Goal: Task Accomplishment & Management: Complete application form

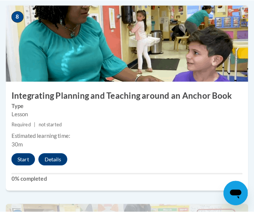
scroll to position [1673, 0]
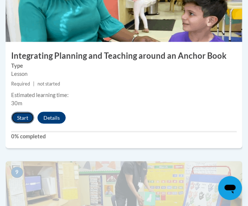
click at [21, 116] on button "Start" at bounding box center [22, 118] width 23 height 12
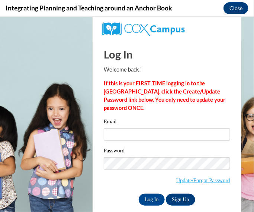
scroll to position [0, 0]
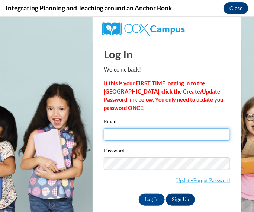
click at [162, 132] on input "Email" at bounding box center [167, 134] width 126 height 13
type input "niecylasonya@yahoo.com"
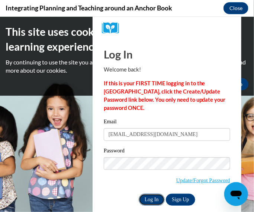
click at [146, 197] on input "Log In" at bounding box center [152, 199] width 26 height 12
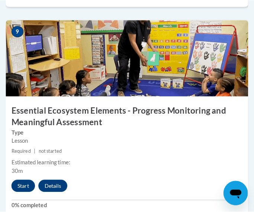
scroll to position [1859, 0]
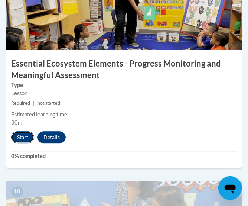
click at [23, 135] on button "Start" at bounding box center [22, 137] width 23 height 12
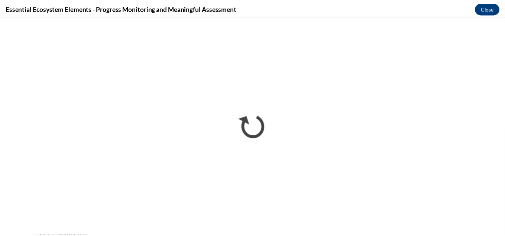
scroll to position [1017, 0]
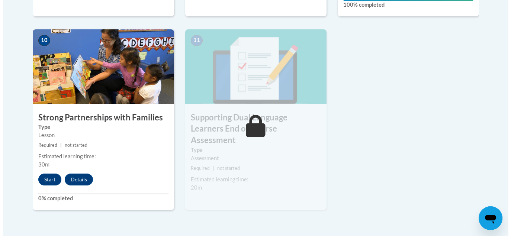
scroll to position [892, 0]
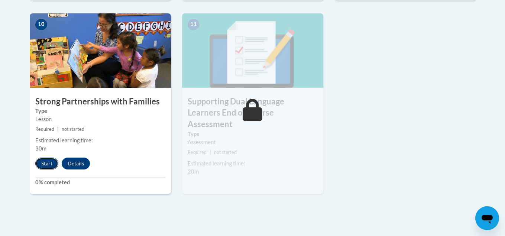
click at [43, 160] on button "Start" at bounding box center [46, 164] width 23 height 12
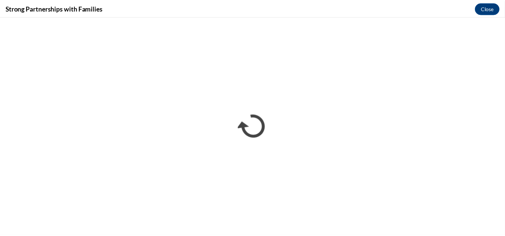
scroll to position [0, 0]
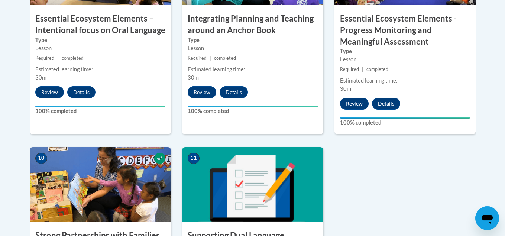
scroll to position [818, 0]
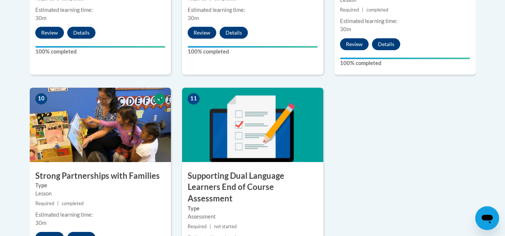
click at [290, 148] on img at bounding box center [252, 125] width 141 height 74
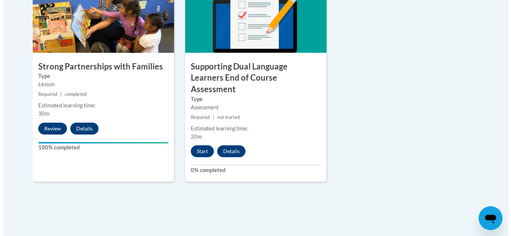
scroll to position [930, 0]
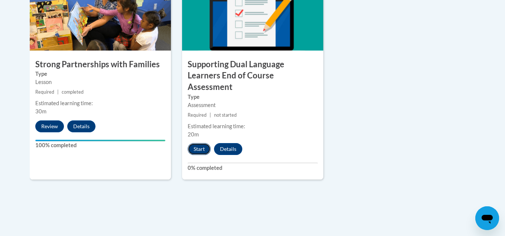
click at [198, 143] on button "Start" at bounding box center [199, 149] width 23 height 12
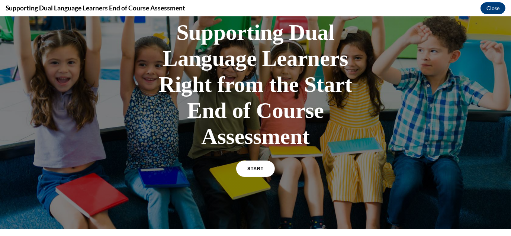
scroll to position [74, 0]
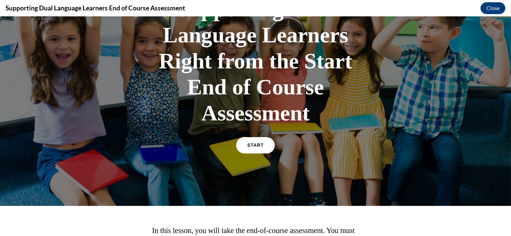
click at [252, 157] on div "START" at bounding box center [255, 148] width 39 height 23
click at [252, 148] on link "START" at bounding box center [255, 145] width 41 height 17
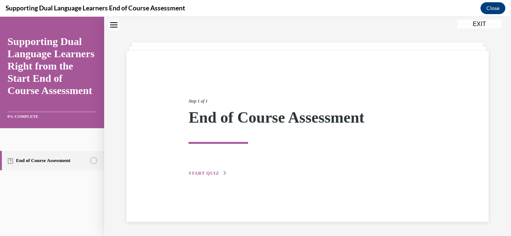
scroll to position [23, 0]
click at [203, 170] on button "START QUIZ" at bounding box center [208, 172] width 39 height 7
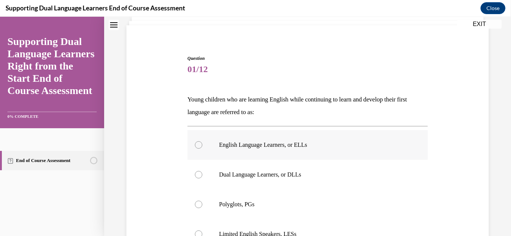
scroll to position [98, 0]
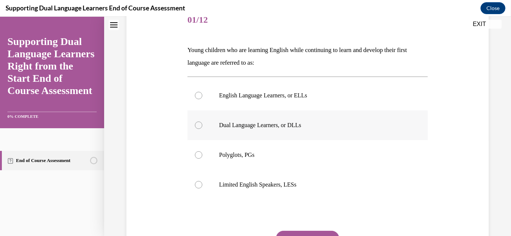
click at [308, 128] on p "Dual Language Learners, or DLLs" at bounding box center [314, 125] width 190 height 7
click at [202, 128] on input "Dual Language Learners, or DLLs" at bounding box center [198, 125] width 7 height 7
radio input "true"
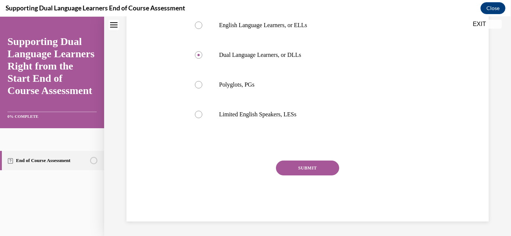
click at [312, 172] on button "SUBMIT" at bounding box center [307, 168] width 63 height 15
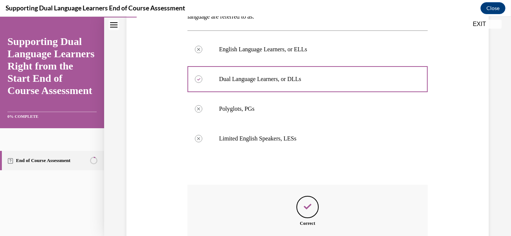
scroll to position [228, 0]
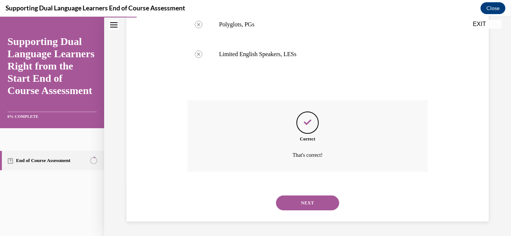
click at [317, 198] on button "NEXT" at bounding box center [307, 203] width 63 height 15
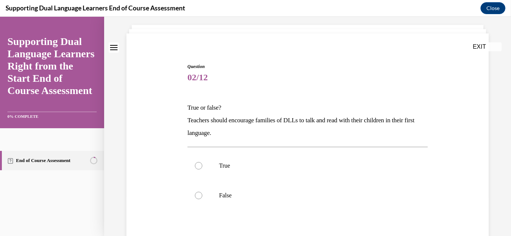
scroll to position [74, 0]
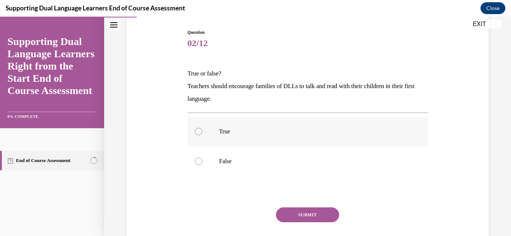
click at [232, 133] on p "True" at bounding box center [314, 131] width 190 height 7
click at [202, 133] on input "True" at bounding box center [198, 131] width 7 height 7
radio input "true"
click at [297, 218] on button "SUBMIT" at bounding box center [307, 214] width 63 height 15
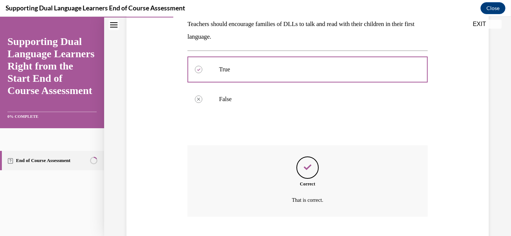
scroll to position [181, 0]
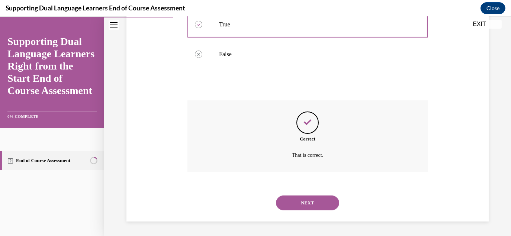
click at [310, 205] on button "NEXT" at bounding box center [307, 203] width 63 height 15
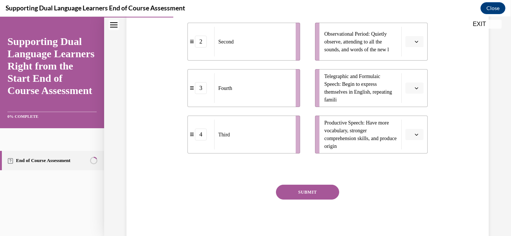
scroll to position [149, 0]
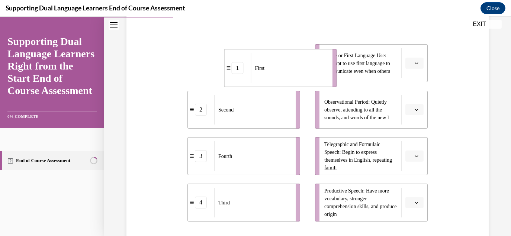
drag, startPoint x: 231, startPoint y: 67, endPoint x: 270, endPoint y: 68, distance: 39.1
click at [270, 69] on div "First" at bounding box center [289, 68] width 77 height 30
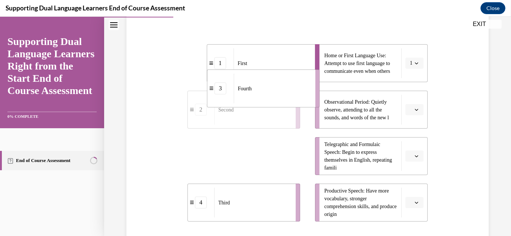
drag, startPoint x: 259, startPoint y: 171, endPoint x: 278, endPoint y: 103, distance: 70.6
click at [278, 103] on div "Fourth" at bounding box center [272, 89] width 77 height 30
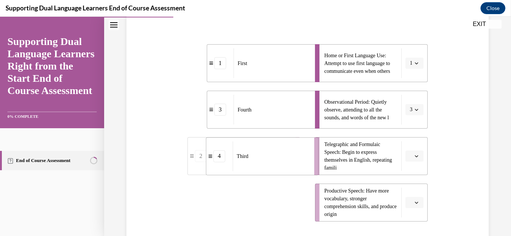
drag, startPoint x: 260, startPoint y: 205, endPoint x: 278, endPoint y: 157, distance: 51.4
click at [279, 157] on div "Third" at bounding box center [271, 157] width 77 height 30
click at [287, 207] on div "Second" at bounding box center [252, 203] width 77 height 30
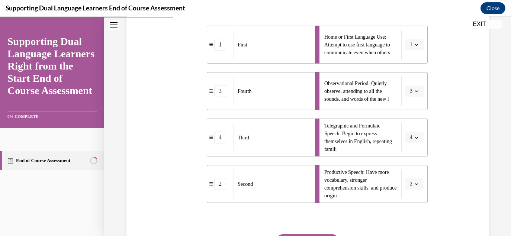
scroll to position [223, 0]
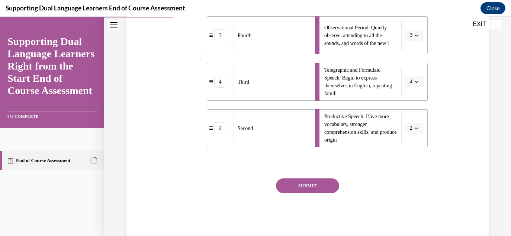
click at [317, 184] on button "SUBMIT" at bounding box center [307, 185] width 63 height 15
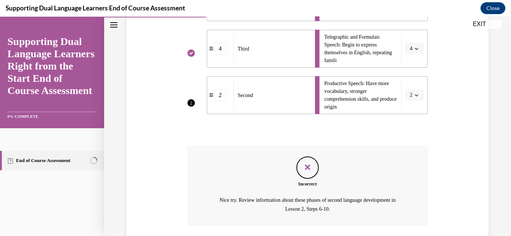
scroll to position [310, 0]
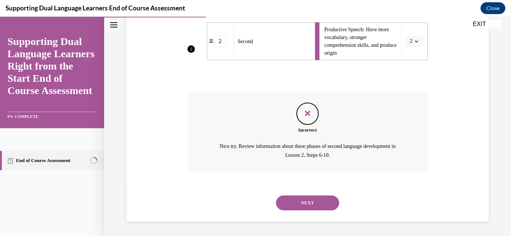
click at [302, 205] on button "NEXT" at bounding box center [307, 203] width 63 height 15
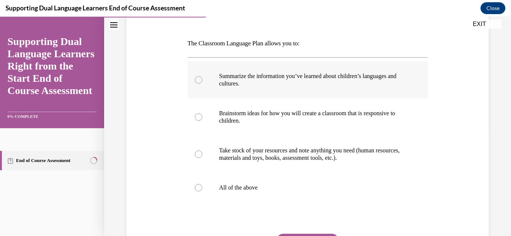
scroll to position [112, 0]
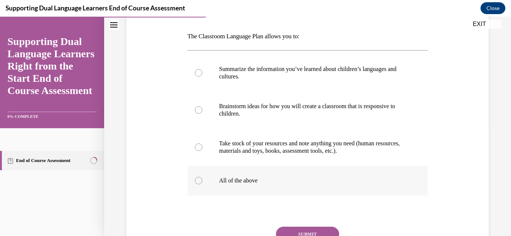
click at [243, 178] on p "All of the above" at bounding box center [314, 180] width 190 height 7
click at [202, 178] on input "All of the above" at bounding box center [198, 180] width 7 height 7
radio input "true"
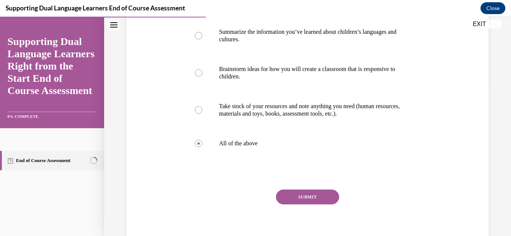
click at [298, 197] on button "SUBMIT" at bounding box center [307, 197] width 63 height 15
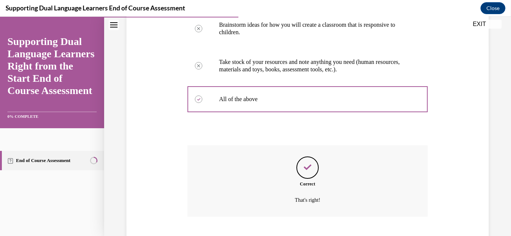
scroll to position [238, 0]
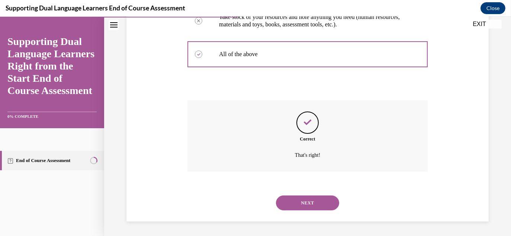
click at [311, 197] on button "NEXT" at bounding box center [307, 203] width 63 height 15
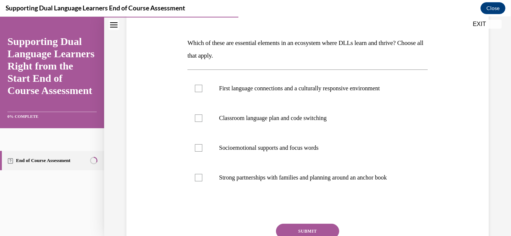
scroll to position [112, 0]
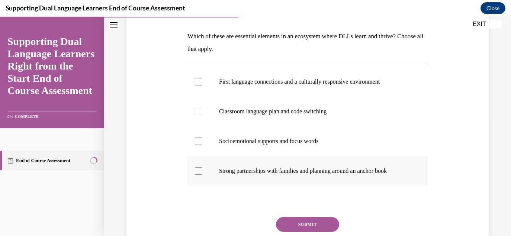
click at [292, 178] on label "Strong partnerships with families and planning around an anchor book" at bounding box center [307, 171] width 240 height 30
click at [202, 175] on input "Strong partnerships with families and planning around an anchor book" at bounding box center [198, 170] width 7 height 7
checkbox input "true"
click at [270, 111] on p "Classroom language plan and code switching" at bounding box center [314, 111] width 190 height 7
click at [202, 111] on input "Classroom language plan and code switching" at bounding box center [198, 111] width 7 height 7
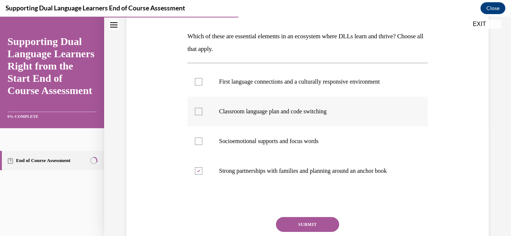
checkbox input "true"
click at [299, 222] on button "SUBMIT" at bounding box center [307, 224] width 63 height 15
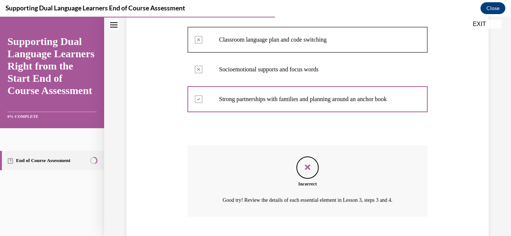
scroll to position [228, 0]
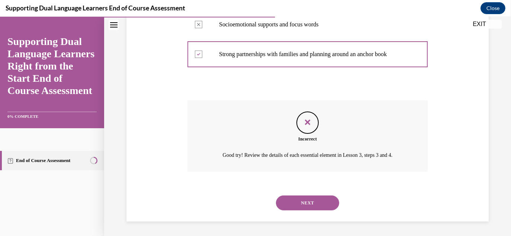
click at [294, 202] on button "NEXT" at bounding box center [307, 203] width 63 height 15
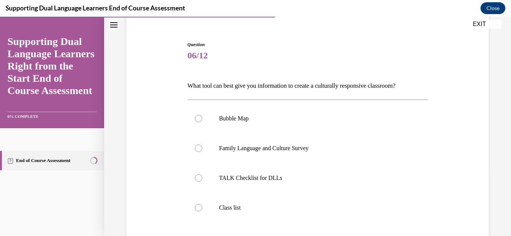
scroll to position [74, 0]
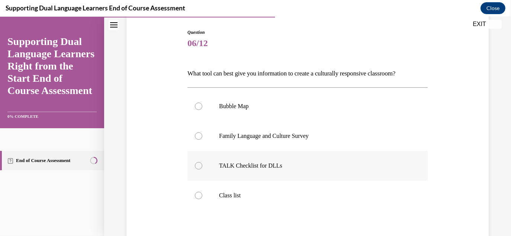
click at [297, 166] on p "TALK Checklist for DLLs" at bounding box center [314, 165] width 190 height 7
click at [202, 166] on input "TALK Checklist for DLLs" at bounding box center [198, 165] width 7 height 7
radio input "true"
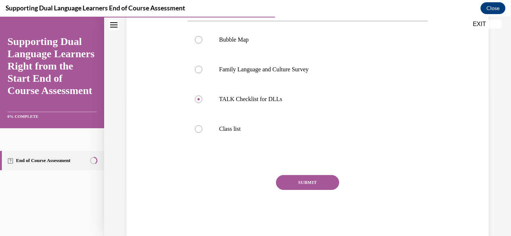
scroll to position [149, 0]
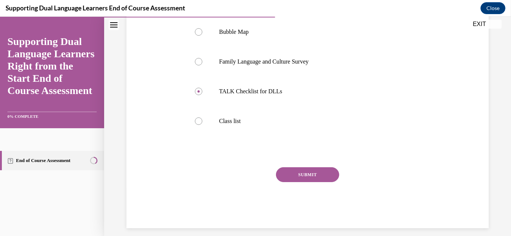
click at [313, 175] on button "SUBMIT" at bounding box center [307, 174] width 63 height 15
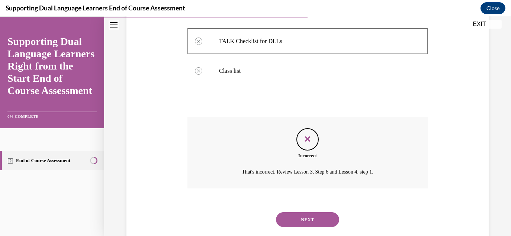
scroll to position [216, 0]
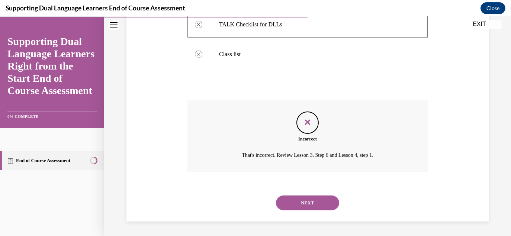
click at [312, 209] on button "NEXT" at bounding box center [307, 203] width 63 height 15
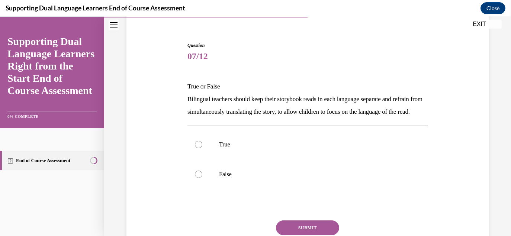
scroll to position [74, 0]
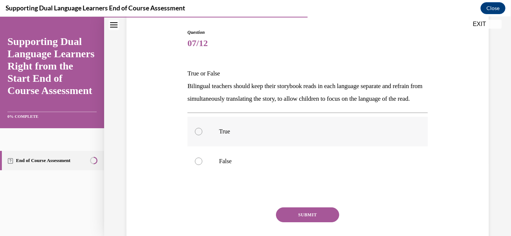
click at [302, 147] on label "True" at bounding box center [307, 132] width 240 height 30
click at [202, 135] on input "True" at bounding box center [198, 131] width 7 height 7
radio input "true"
click at [308, 222] on button "SUBMIT" at bounding box center [307, 214] width 63 height 15
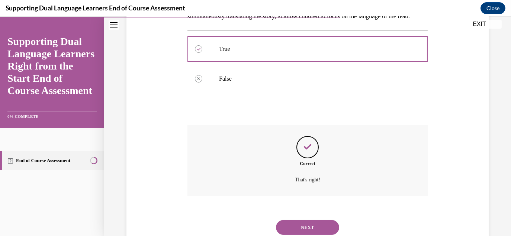
scroll to position [194, 0]
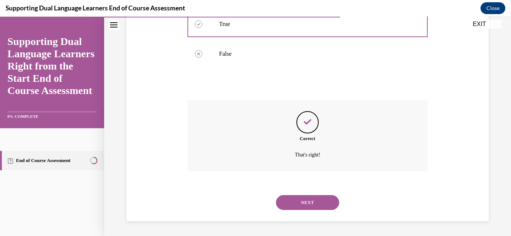
click at [303, 200] on button "NEXT" at bounding box center [307, 202] width 63 height 15
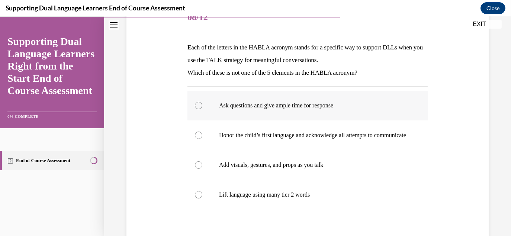
scroll to position [112, 0]
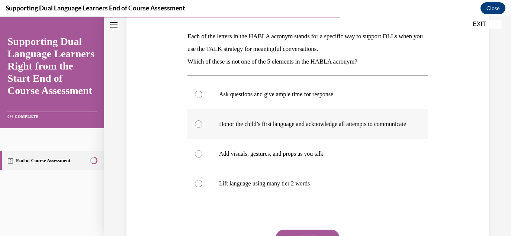
click at [309, 128] on p "Honor the child’s first language and acknowledge all attempts to communicate" at bounding box center [314, 123] width 190 height 7
click at [202, 128] on input "Honor the child’s first language and acknowledge all attempts to communicate" at bounding box center [198, 123] width 7 height 7
radio input "true"
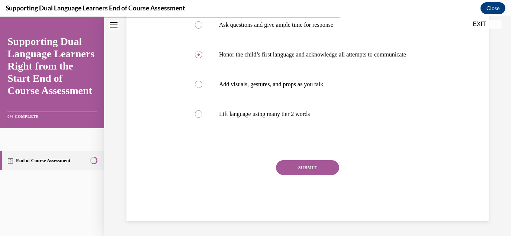
click at [314, 171] on button "SUBMIT" at bounding box center [307, 167] width 63 height 15
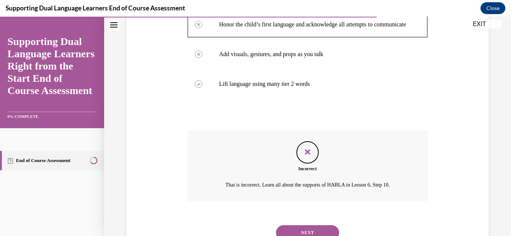
scroll to position [248, 0]
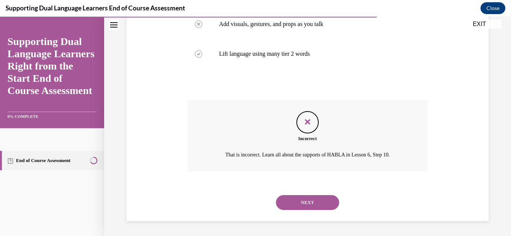
click at [307, 199] on button "NEXT" at bounding box center [307, 202] width 63 height 15
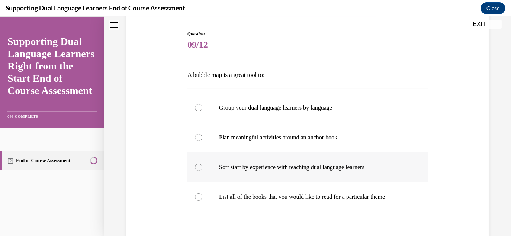
scroll to position [74, 0]
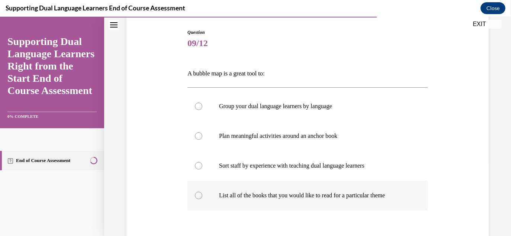
click at [325, 194] on p "List all of the books that you would like to read for a particular theme" at bounding box center [314, 195] width 190 height 7
click at [202, 194] on input "List all of the books that you would like to read for a particular theme" at bounding box center [198, 195] width 7 height 7
radio input "true"
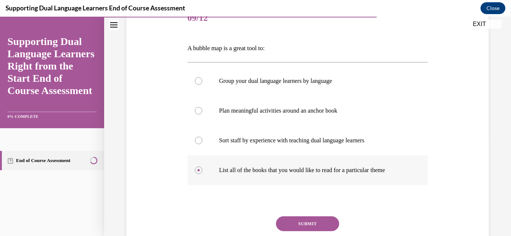
scroll to position [112, 0]
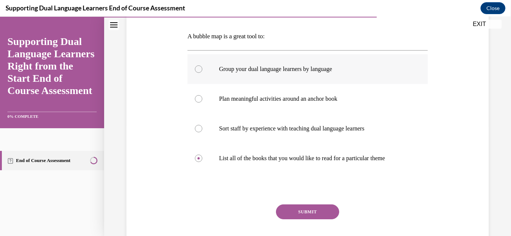
click at [226, 73] on p "Group your dual language learners by language" at bounding box center [314, 68] width 190 height 7
click at [202, 73] on input "Group your dual language learners by language" at bounding box center [198, 68] width 7 height 7
radio input "true"
click at [302, 213] on button "SUBMIT" at bounding box center [307, 212] width 63 height 15
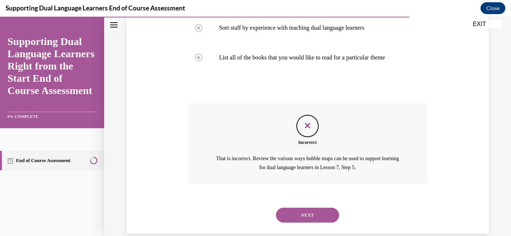
scroll to position [225, 0]
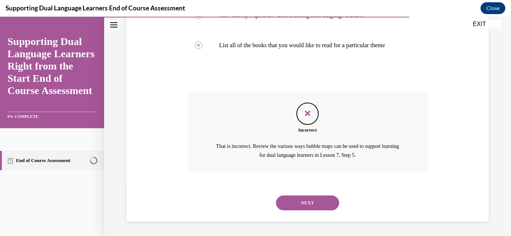
click at [297, 204] on button "NEXT" at bounding box center [307, 203] width 63 height 15
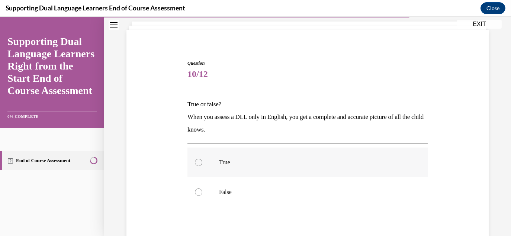
scroll to position [74, 0]
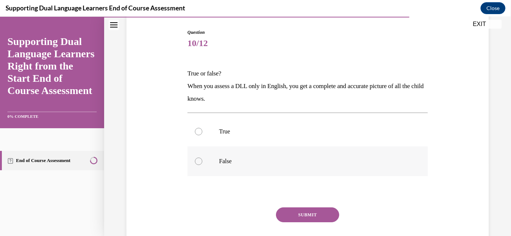
click at [298, 173] on label "False" at bounding box center [307, 162] width 240 height 30
click at [202, 165] on input "False" at bounding box center [198, 161] width 7 height 7
radio input "true"
click at [318, 218] on button "SUBMIT" at bounding box center [307, 214] width 63 height 15
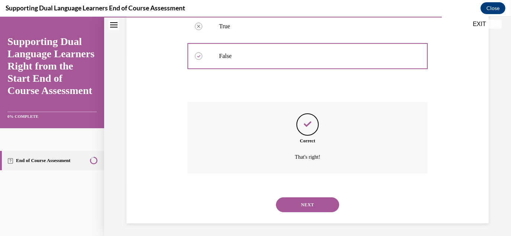
scroll to position [181, 0]
click at [313, 206] on button "NEXT" at bounding box center [307, 203] width 63 height 15
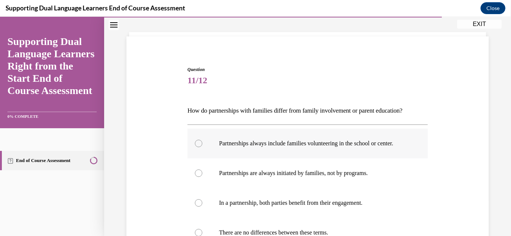
scroll to position [74, 0]
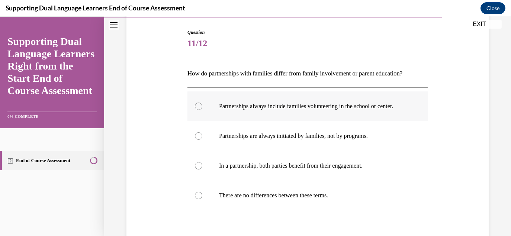
click at [296, 109] on p "Partnerships always include families volunteering in the school or center." at bounding box center [314, 106] width 190 height 7
click at [202, 109] on input "Partnerships always include families volunteering in the school or center." at bounding box center [198, 106] width 7 height 7
radio input "true"
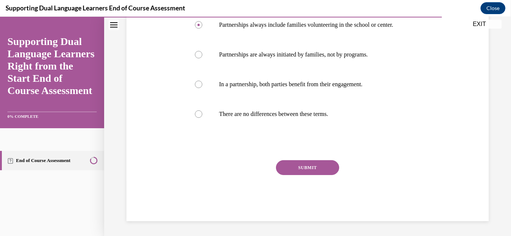
click at [317, 171] on button "SUBMIT" at bounding box center [307, 167] width 63 height 15
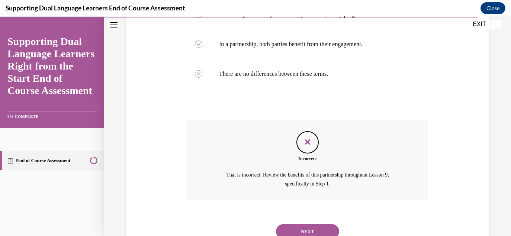
scroll to position [232, 0]
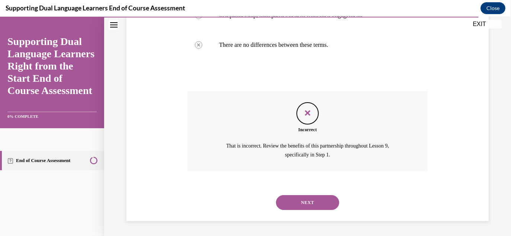
drag, startPoint x: 305, startPoint y: 204, endPoint x: 305, endPoint y: 199, distance: 5.2
click at [305, 204] on button "NEXT" at bounding box center [307, 202] width 63 height 15
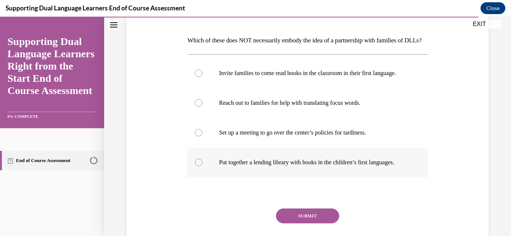
scroll to position [112, 0]
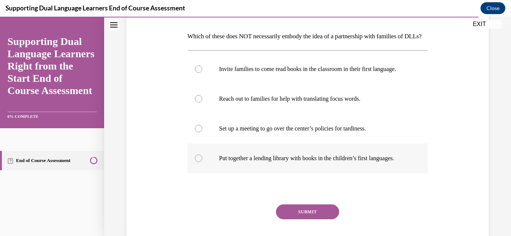
click at [300, 162] on p "Put together a lending library with books in the children’s first languages." at bounding box center [314, 158] width 190 height 7
click at [202, 162] on input "Put together a lending library with books in the children’s first languages." at bounding box center [198, 158] width 7 height 7
radio input "true"
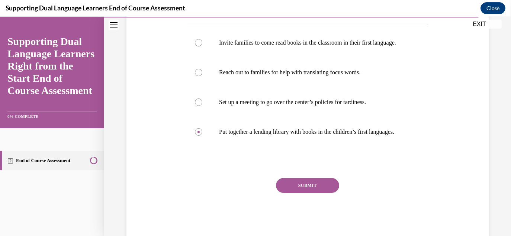
scroll to position [183, 0]
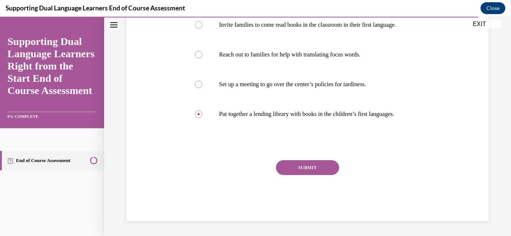
click at [306, 174] on button "SUBMIT" at bounding box center [307, 167] width 63 height 15
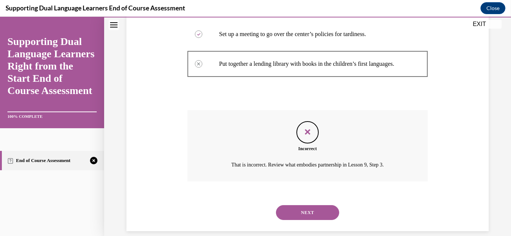
scroll to position [243, 0]
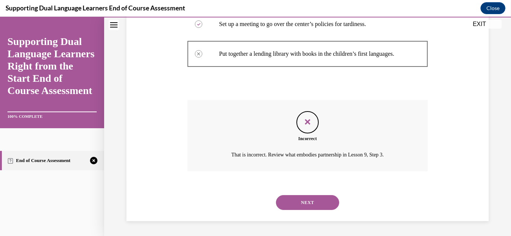
click at [300, 204] on button "NEXT" at bounding box center [307, 202] width 63 height 15
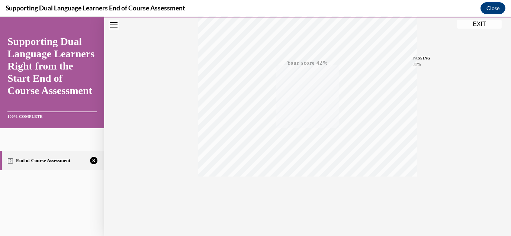
scroll to position [161, 0]
click at [307, 189] on icon "button" at bounding box center [308, 191] width 26 height 8
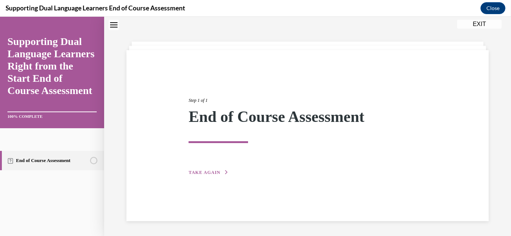
scroll to position [23, 0]
click at [224, 173] on icon "button" at bounding box center [226, 172] width 4 height 4
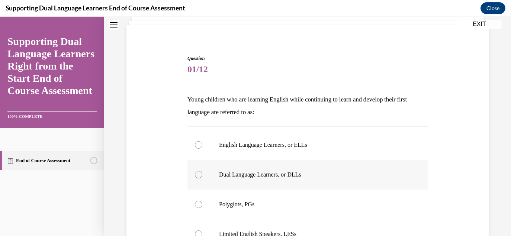
scroll to position [61, 0]
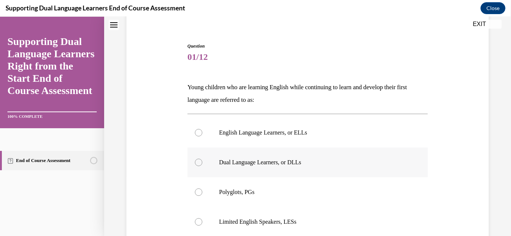
click at [228, 169] on label "Dual Language Learners, or DLLs" at bounding box center [307, 163] width 240 height 30
click at [202, 166] on input "Dual Language Learners, or DLLs" at bounding box center [198, 162] width 7 height 7
radio input "true"
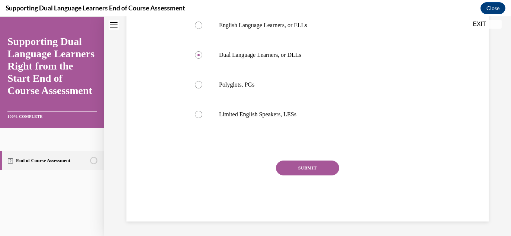
click at [292, 171] on button "SUBMIT" at bounding box center [307, 168] width 63 height 15
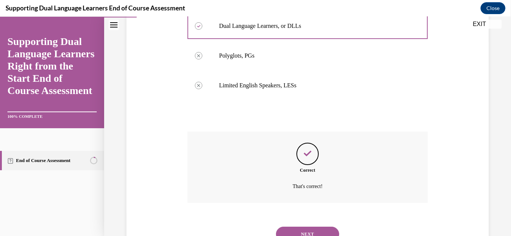
scroll to position [228, 0]
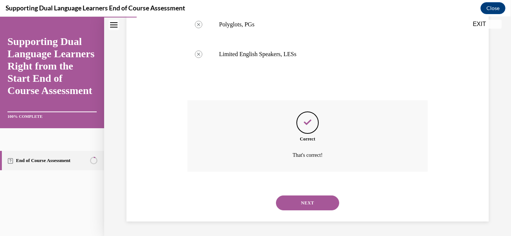
click at [300, 203] on button "NEXT" at bounding box center [307, 203] width 63 height 15
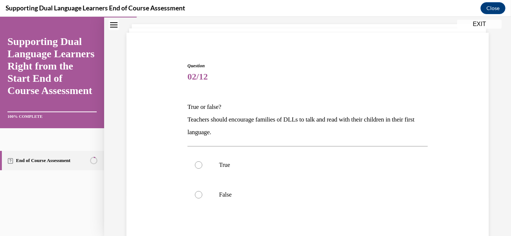
scroll to position [74, 0]
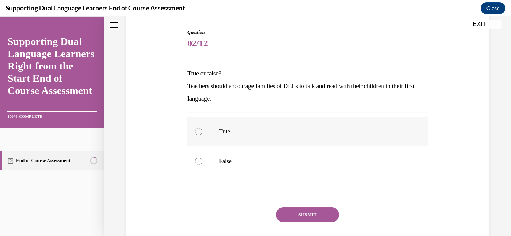
click at [248, 124] on label "True" at bounding box center [307, 132] width 240 height 30
click at [202, 128] on input "True" at bounding box center [198, 131] width 7 height 7
radio input "true"
click at [321, 217] on button "SUBMIT" at bounding box center [307, 214] width 63 height 15
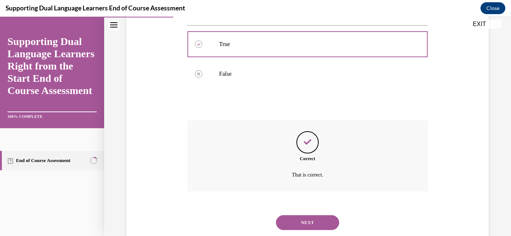
scroll to position [181, 0]
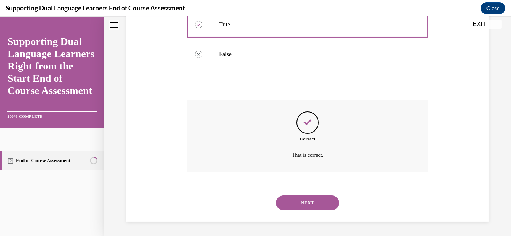
click at [313, 202] on button "NEXT" at bounding box center [307, 203] width 63 height 15
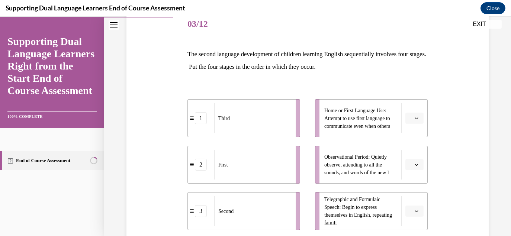
scroll to position [112, 0]
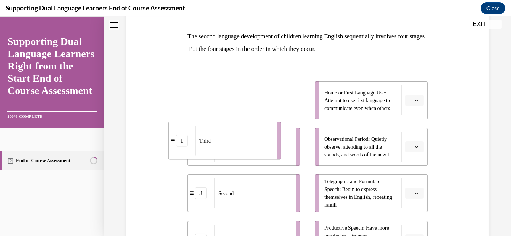
drag, startPoint x: 248, startPoint y: 104, endPoint x: 198, endPoint y: 212, distance: 118.6
click at [200, 156] on div "Third" at bounding box center [233, 141] width 77 height 30
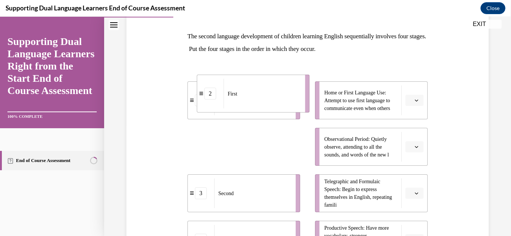
drag, startPoint x: 267, startPoint y: 120, endPoint x: 252, endPoint y: 103, distance: 22.4
click at [252, 103] on div "First" at bounding box center [261, 94] width 77 height 30
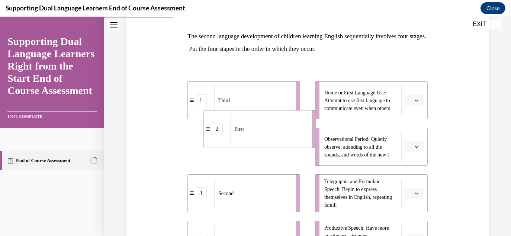
drag, startPoint x: 235, startPoint y: 126, endPoint x: 233, endPoint y: 109, distance: 17.2
click at [250, 115] on div "First" at bounding box center [268, 130] width 77 height 30
drag, startPoint x: 238, startPoint y: 161, endPoint x: 250, endPoint y: 117, distance: 45.8
click at [250, 117] on li "2 First" at bounding box center [255, 102] width 113 height 38
drag, startPoint x: 239, startPoint y: 158, endPoint x: 219, endPoint y: 160, distance: 20.9
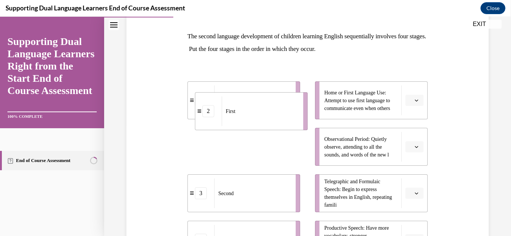
click at [219, 130] on li "2 First" at bounding box center [251, 111] width 113 height 38
drag, startPoint x: 239, startPoint y: 140, endPoint x: 254, endPoint y: 110, distance: 33.4
click at [254, 110] on div "First" at bounding box center [272, 102] width 77 height 30
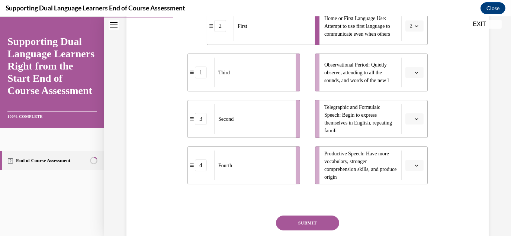
scroll to position [149, 0]
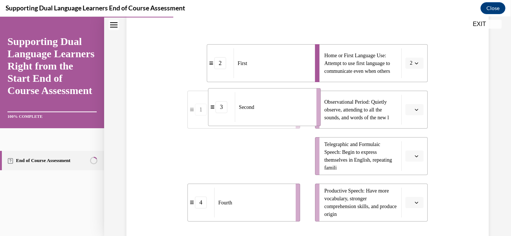
drag, startPoint x: 238, startPoint y: 162, endPoint x: 246, endPoint y: 121, distance: 41.9
click at [246, 121] on div "Second" at bounding box center [273, 107] width 77 height 30
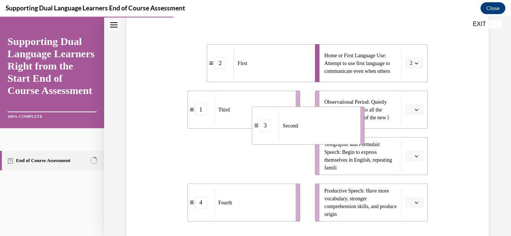
drag, startPoint x: 252, startPoint y: 136, endPoint x: 307, endPoint y: 94, distance: 68.5
click at [313, 111] on div "Second" at bounding box center [317, 126] width 77 height 30
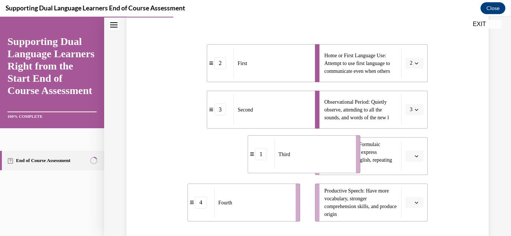
drag, startPoint x: 302, startPoint y: 168, endPoint x: 313, endPoint y: 164, distance: 12.4
click at [332, 168] on div "Third" at bounding box center [312, 154] width 77 height 30
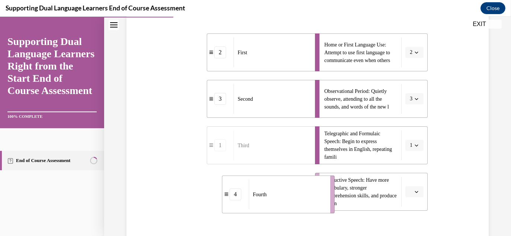
drag, startPoint x: 272, startPoint y: 217, endPoint x: 311, endPoint y: 222, distance: 39.4
click at [312, 222] on div "Question 03/12 The second language development of children learning English seq…" at bounding box center [307, 123] width 240 height 359
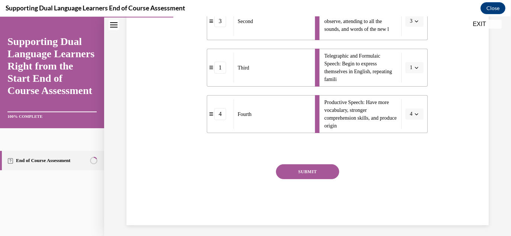
drag, startPoint x: 300, startPoint y: 172, endPoint x: 290, endPoint y: 157, distance: 17.9
click at [300, 171] on button "SUBMIT" at bounding box center [307, 171] width 63 height 15
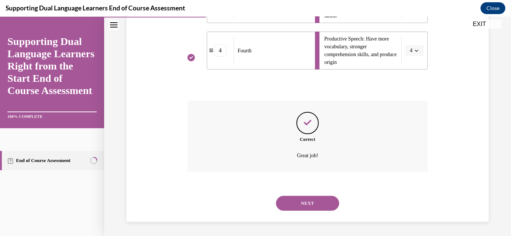
scroll to position [301, 0]
click at [307, 194] on div "NEXT" at bounding box center [307, 203] width 240 height 30
click at [319, 207] on button "NEXT" at bounding box center [307, 203] width 63 height 15
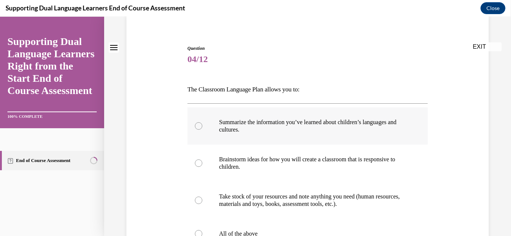
scroll to position [74, 0]
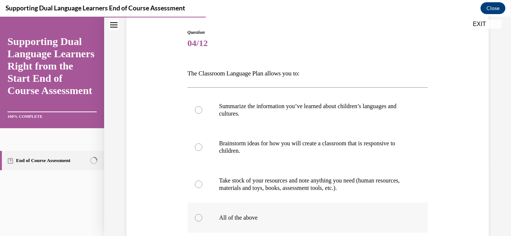
click at [273, 209] on label "All of the above" at bounding box center [307, 218] width 240 height 30
click at [202, 214] on input "All of the above" at bounding box center [198, 217] width 7 height 7
radio input "true"
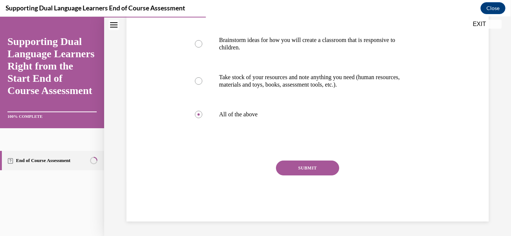
click at [305, 170] on button "SUBMIT" at bounding box center [307, 168] width 63 height 15
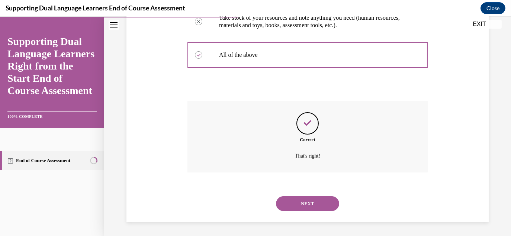
scroll to position [238, 0]
click at [314, 203] on button "NEXT" at bounding box center [307, 203] width 63 height 15
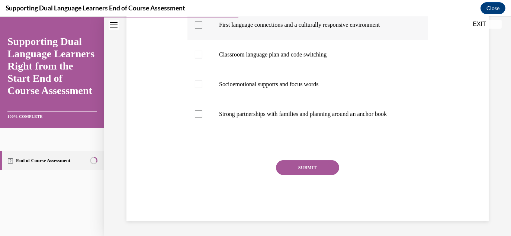
scroll to position [0, 0]
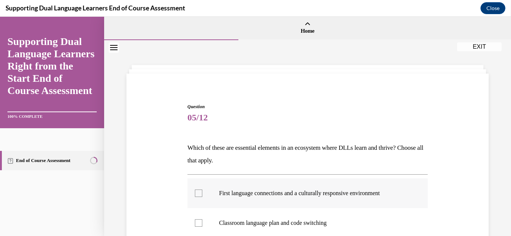
click at [256, 196] on p "First language connections and a culturally responsive environment" at bounding box center [314, 193] width 190 height 7
click at [202, 196] on input "First language connections and a culturally responsive environment" at bounding box center [198, 193] width 7 height 7
checkbox input "true"
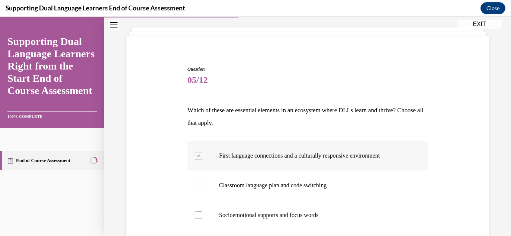
scroll to position [112, 0]
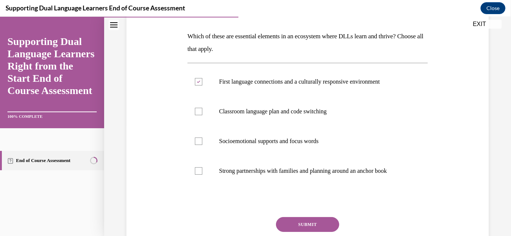
click at [296, 221] on button "SUBMIT" at bounding box center [307, 224] width 63 height 15
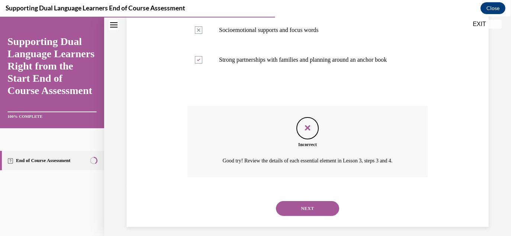
scroll to position [228, 0]
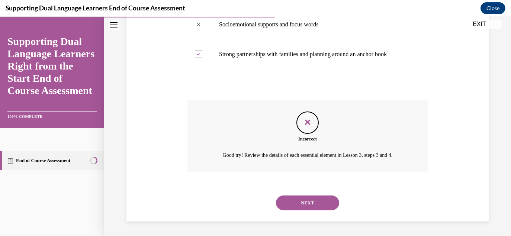
click at [299, 204] on button "NEXT" at bounding box center [307, 203] width 63 height 15
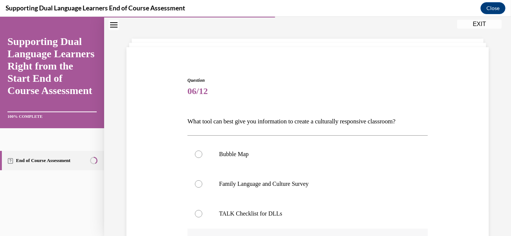
scroll to position [74, 0]
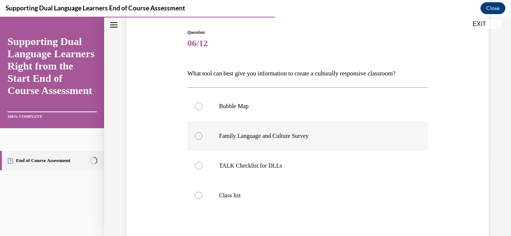
click at [248, 141] on label "Family Language and Culture Survey" at bounding box center [307, 136] width 240 height 30
click at [202, 140] on input "Family Language and Culture Survey" at bounding box center [198, 135] width 7 height 7
radio input "true"
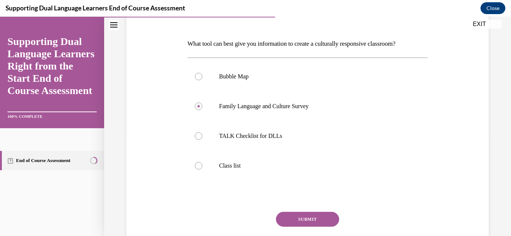
scroll to position [155, 0]
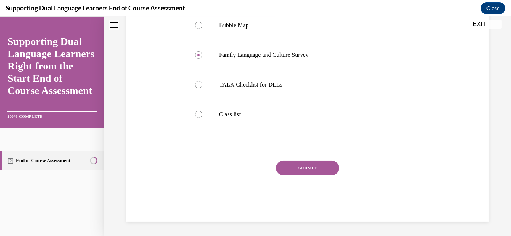
click at [303, 166] on button "SUBMIT" at bounding box center [307, 168] width 63 height 15
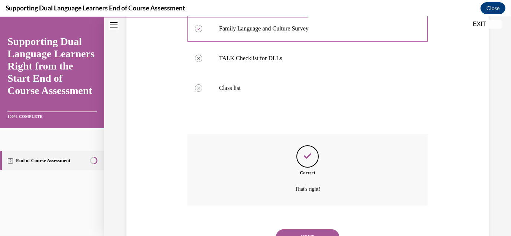
scroll to position [216, 0]
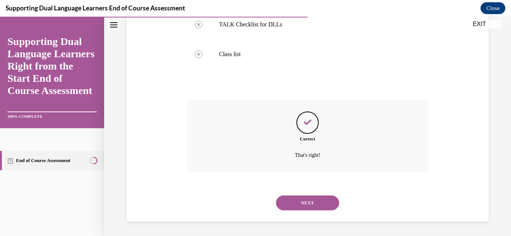
click at [303, 202] on button "NEXT" at bounding box center [307, 203] width 63 height 15
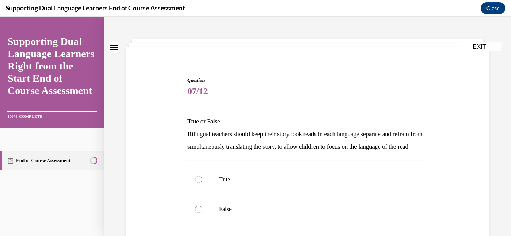
scroll to position [74, 0]
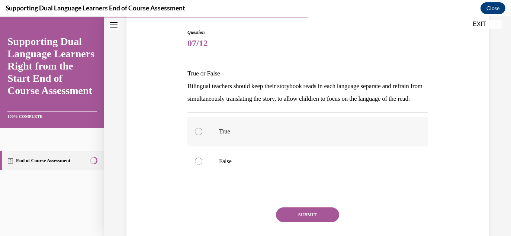
click at [259, 147] on label "True" at bounding box center [307, 132] width 240 height 30
click at [202, 135] on input "True" at bounding box center [198, 131] width 7 height 7
radio input "true"
click at [292, 222] on button "SUBMIT" at bounding box center [307, 214] width 63 height 15
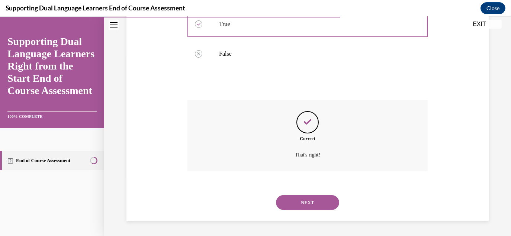
scroll to position [194, 0]
click at [301, 205] on button "NEXT" at bounding box center [307, 202] width 63 height 15
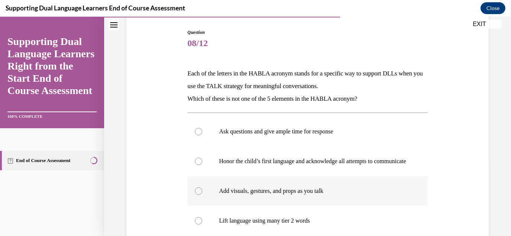
scroll to position [112, 0]
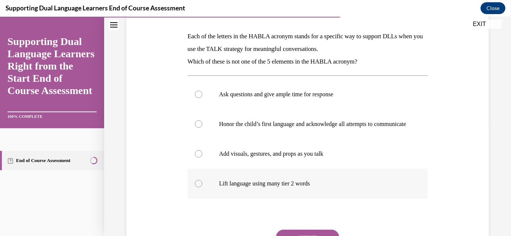
click at [254, 187] on p "Lift language using many tier 2 words" at bounding box center [314, 183] width 190 height 7
click at [202, 187] on input "Lift language using many tier 2 words" at bounding box center [198, 183] width 7 height 7
radio input "true"
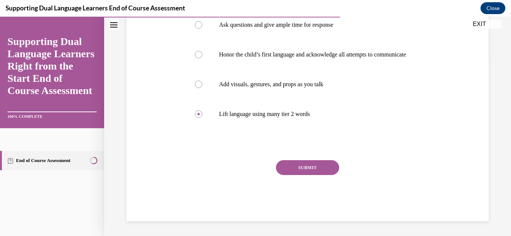
click at [287, 171] on button "SUBMIT" at bounding box center [307, 167] width 63 height 15
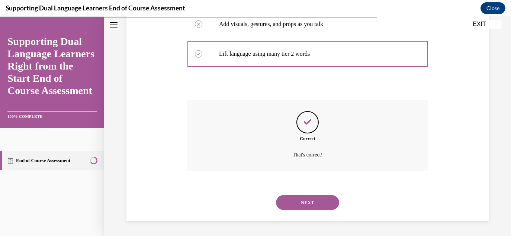
scroll to position [248, 0]
click at [305, 197] on button "NEXT" at bounding box center [307, 202] width 63 height 15
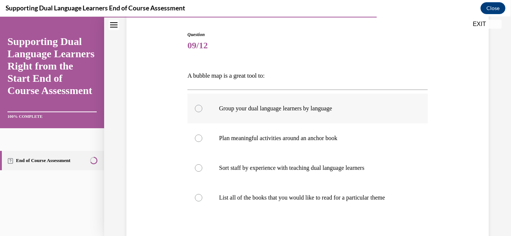
scroll to position [74, 0]
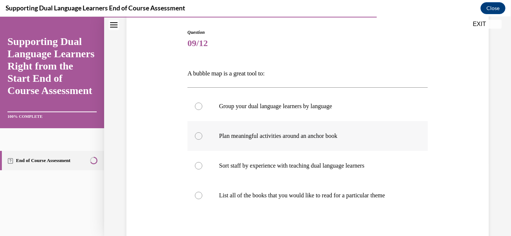
click at [255, 139] on p "Plan meaningful activities around an anchor book" at bounding box center [314, 135] width 190 height 7
click at [202, 139] on input "Plan meaningful activities around an anchor book" at bounding box center [198, 135] width 7 height 7
radio input "true"
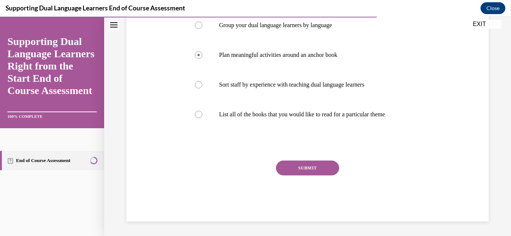
click at [297, 170] on button "SUBMIT" at bounding box center [307, 168] width 63 height 15
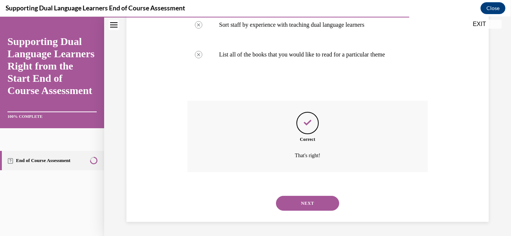
scroll to position [216, 0]
click at [306, 203] on button "NEXT" at bounding box center [307, 203] width 63 height 15
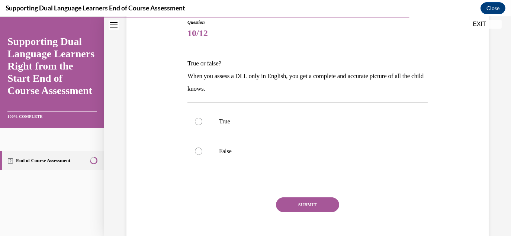
scroll to position [74, 0]
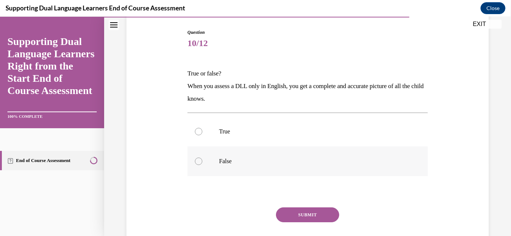
click at [260, 169] on label "False" at bounding box center [307, 162] width 240 height 30
click at [202, 165] on input "False" at bounding box center [198, 161] width 7 height 7
radio input "true"
click at [315, 215] on button "SUBMIT" at bounding box center [307, 214] width 63 height 15
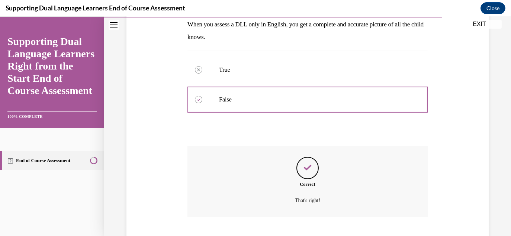
scroll to position [181, 0]
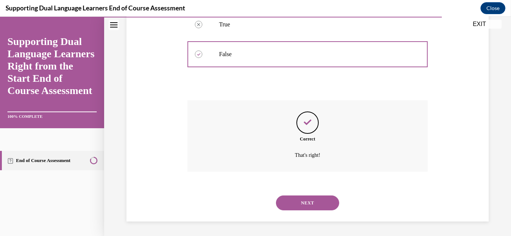
click at [298, 205] on button "NEXT" at bounding box center [307, 203] width 63 height 15
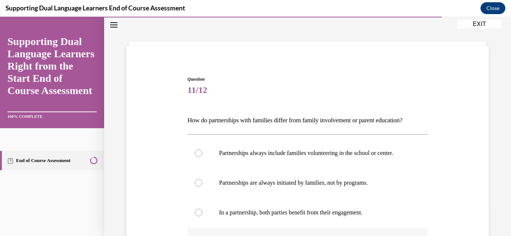
scroll to position [74, 0]
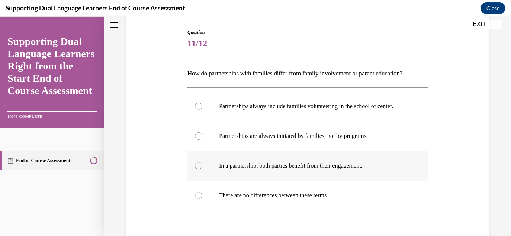
click at [253, 166] on label "In a partnership, both parties benefit from their engagement." at bounding box center [307, 166] width 240 height 30
click at [202, 166] on input "In a partnership, both parties benefit from their engagement." at bounding box center [198, 165] width 7 height 7
radio input "true"
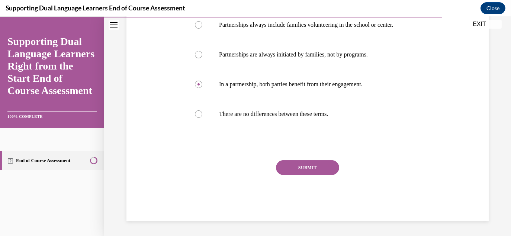
scroll to position [163, 0]
click at [294, 176] on div "SUBMIT" at bounding box center [307, 178] width 240 height 37
click at [293, 165] on button "SUBMIT" at bounding box center [307, 167] width 63 height 15
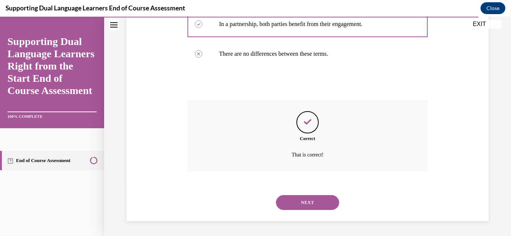
scroll to position [223, 0]
click at [319, 201] on button "NEXT" at bounding box center [307, 202] width 63 height 15
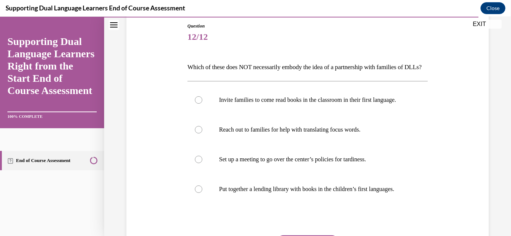
scroll to position [74, 0]
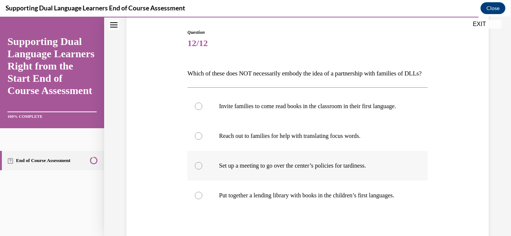
click at [307, 181] on label "Set up a meeting to go over the center’s policies for tardiness." at bounding box center [307, 166] width 240 height 30
click at [202, 170] on input "Set up a meeting to go over the center’s policies for tardiness." at bounding box center [198, 165] width 7 height 7
radio input "true"
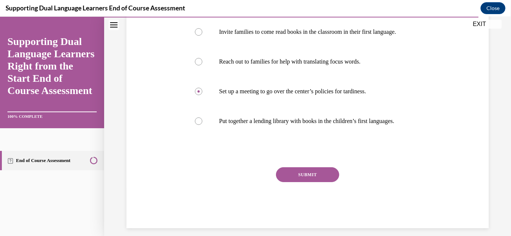
click at [312, 182] on button "SUBMIT" at bounding box center [307, 174] width 63 height 15
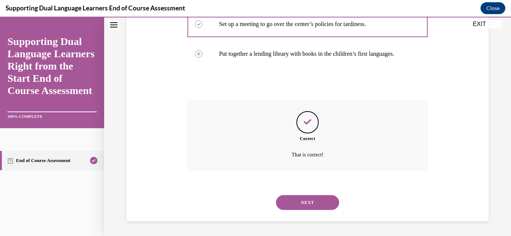
scroll to position [243, 0]
click at [301, 200] on button "NEXT" at bounding box center [307, 202] width 63 height 15
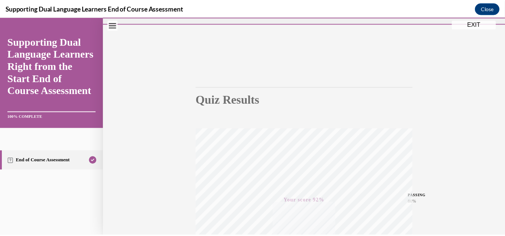
scroll to position [13, 0]
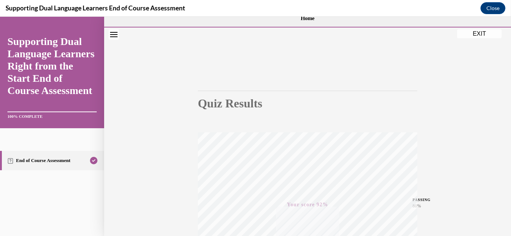
click at [471, 36] on button "EXIT" at bounding box center [479, 33] width 45 height 9
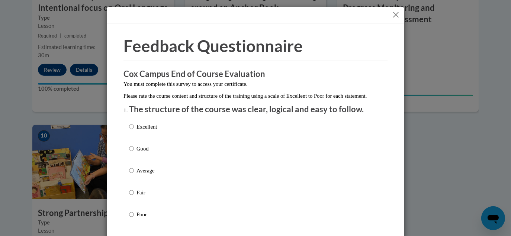
scroll to position [37, 0]
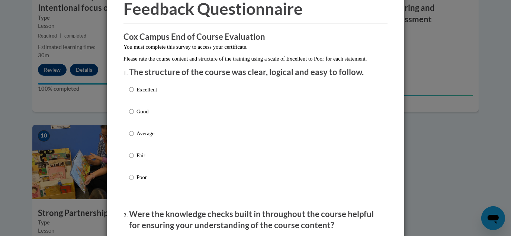
drag, startPoint x: 265, startPoint y: 103, endPoint x: 178, endPoint y: 99, distance: 87.1
click at [265, 104] on div "Excellent Good Average Fair Poor" at bounding box center [255, 142] width 253 height 121
click at [129, 106] on label "Excellent" at bounding box center [143, 96] width 28 height 20
click at [129, 94] on input "Excellent" at bounding box center [131, 90] width 5 height 8
radio input "true"
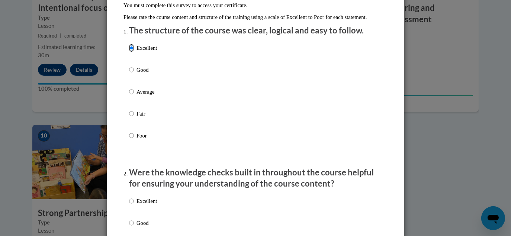
scroll to position [186, 0]
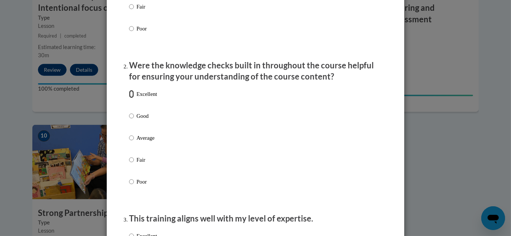
drag, startPoint x: 129, startPoint y: 104, endPoint x: 129, endPoint y: 110, distance: 5.2
click at [129, 98] on input "Excellent" at bounding box center [131, 94] width 5 height 8
radio input "true"
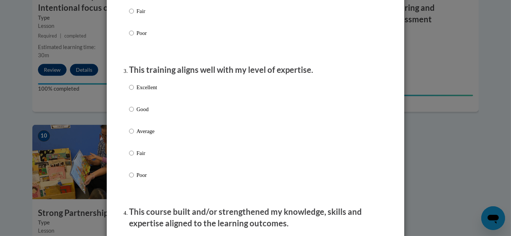
click at [133, 100] on label "Excellent" at bounding box center [143, 93] width 28 height 20
click at [133, 91] on input "Excellent" at bounding box center [131, 87] width 5 height 8
radio input "true"
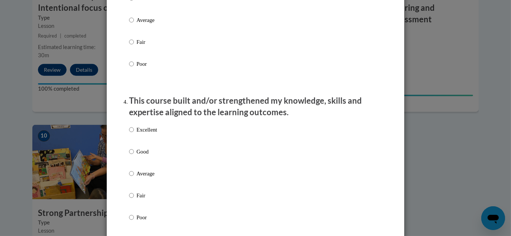
scroll to position [446, 0]
click at [129, 130] on div "Excellent Good Average Fair Poor" at bounding box center [143, 179] width 28 height 115
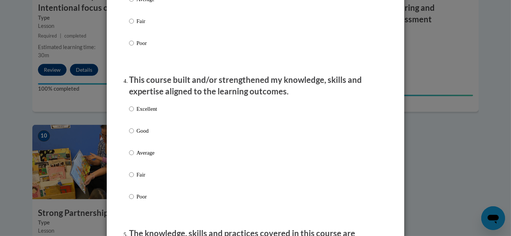
scroll to position [483, 0]
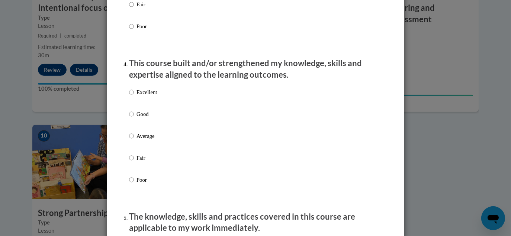
click at [133, 96] on label "Excellent" at bounding box center [143, 98] width 28 height 20
click at [133, 96] on input "Excellent" at bounding box center [131, 92] width 5 height 8
radio input "true"
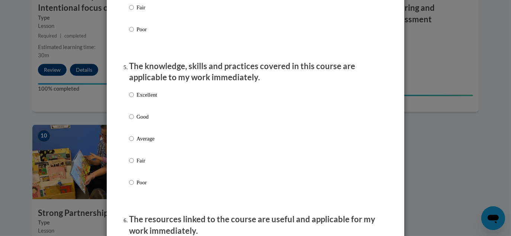
scroll to position [669, 0]
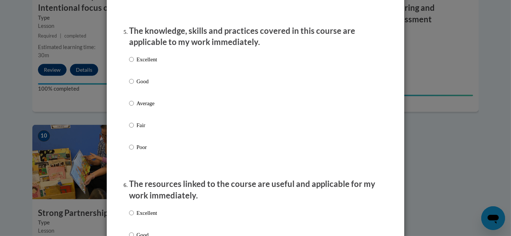
click at [137, 64] on p "Excellent" at bounding box center [146, 59] width 20 height 8
click at [134, 64] on input "Excellent" at bounding box center [131, 59] width 5 height 8
radio input "true"
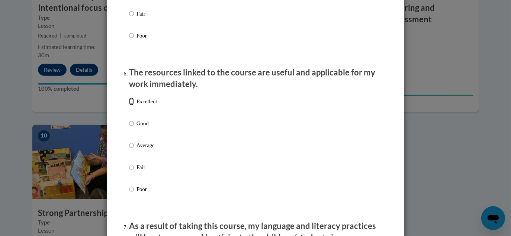
click at [129, 106] on input "Excellent" at bounding box center [131, 101] width 5 height 8
radio input "true"
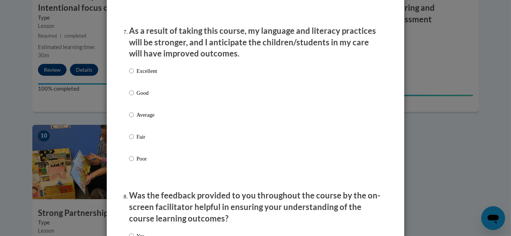
scroll to position [1004, 0]
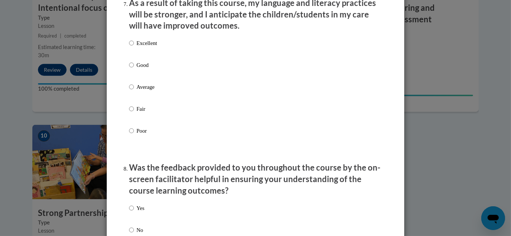
click at [136, 47] on p "Excellent" at bounding box center [146, 43] width 20 height 8
click at [134, 47] on input "Excellent" at bounding box center [131, 43] width 5 height 8
radio input "true"
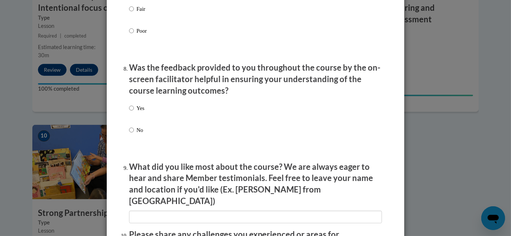
scroll to position [1116, 0]
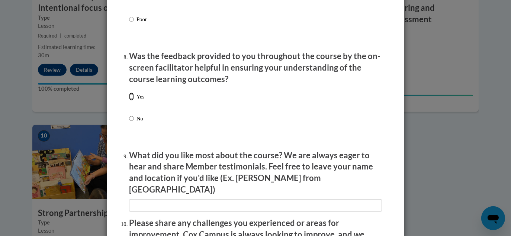
click at [129, 101] on input "Yes" at bounding box center [131, 97] width 5 height 8
radio input "true"
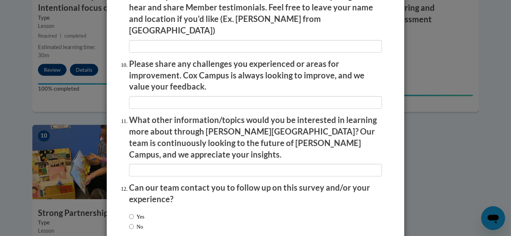
scroll to position [1310, 0]
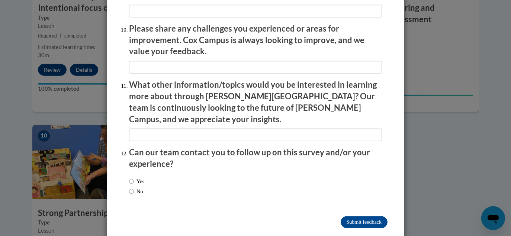
click at [365, 216] on input "Submit feedback" at bounding box center [364, 222] width 47 height 12
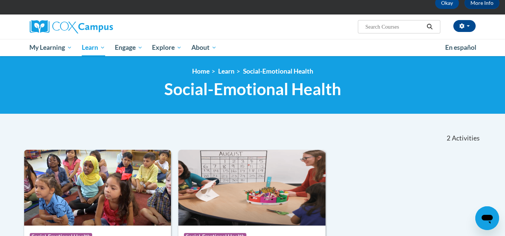
scroll to position [26, 0]
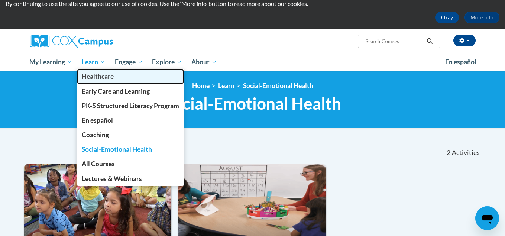
click at [145, 80] on link "Healthcare" at bounding box center [130, 76] width 107 height 15
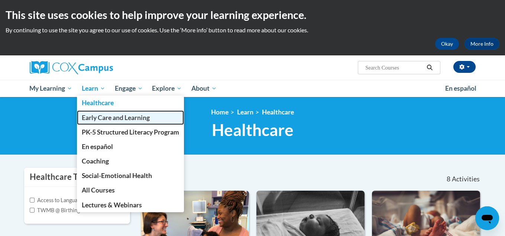
click at [113, 115] on span "Early Care and Learning" at bounding box center [116, 118] width 68 height 8
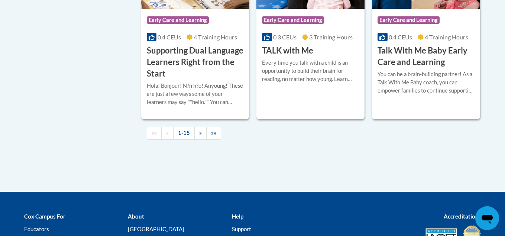
scroll to position [1190, 0]
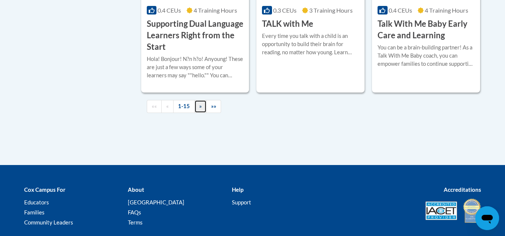
click at [196, 113] on link "»" at bounding box center [200, 106] width 12 height 13
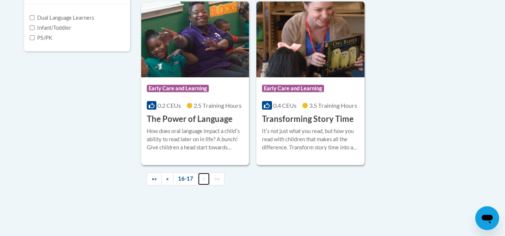
scroll to position [301, 0]
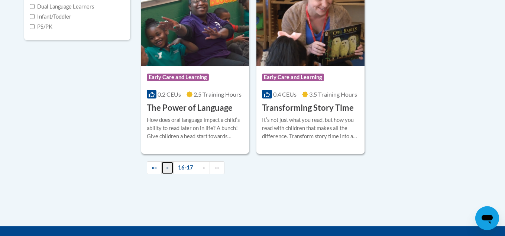
click at [171, 168] on link "«" at bounding box center [167, 167] width 12 height 13
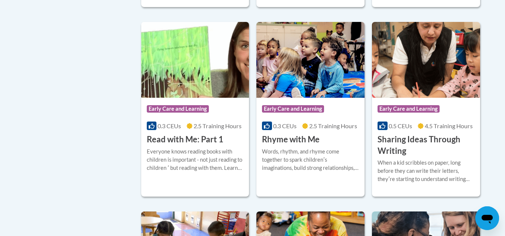
scroll to position [784, 0]
